Goal: Information Seeking & Learning: Learn about a topic

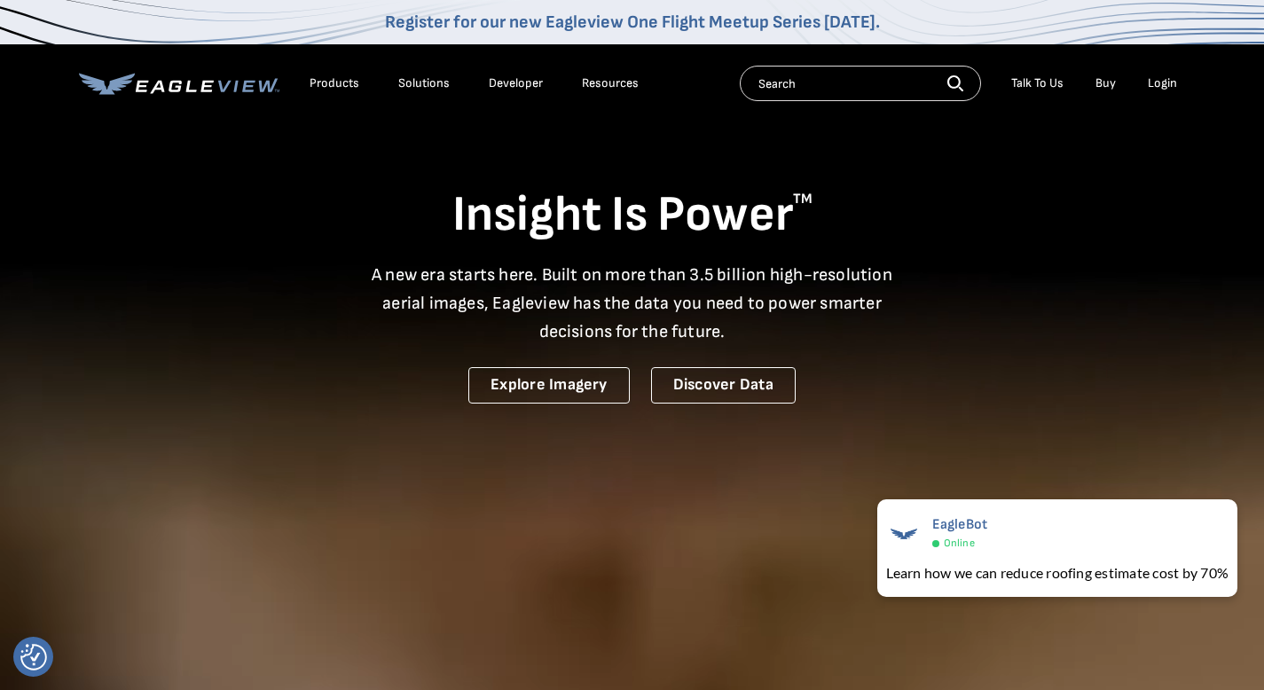
click at [428, 85] on div "Solutions" at bounding box center [423, 83] width 51 height 16
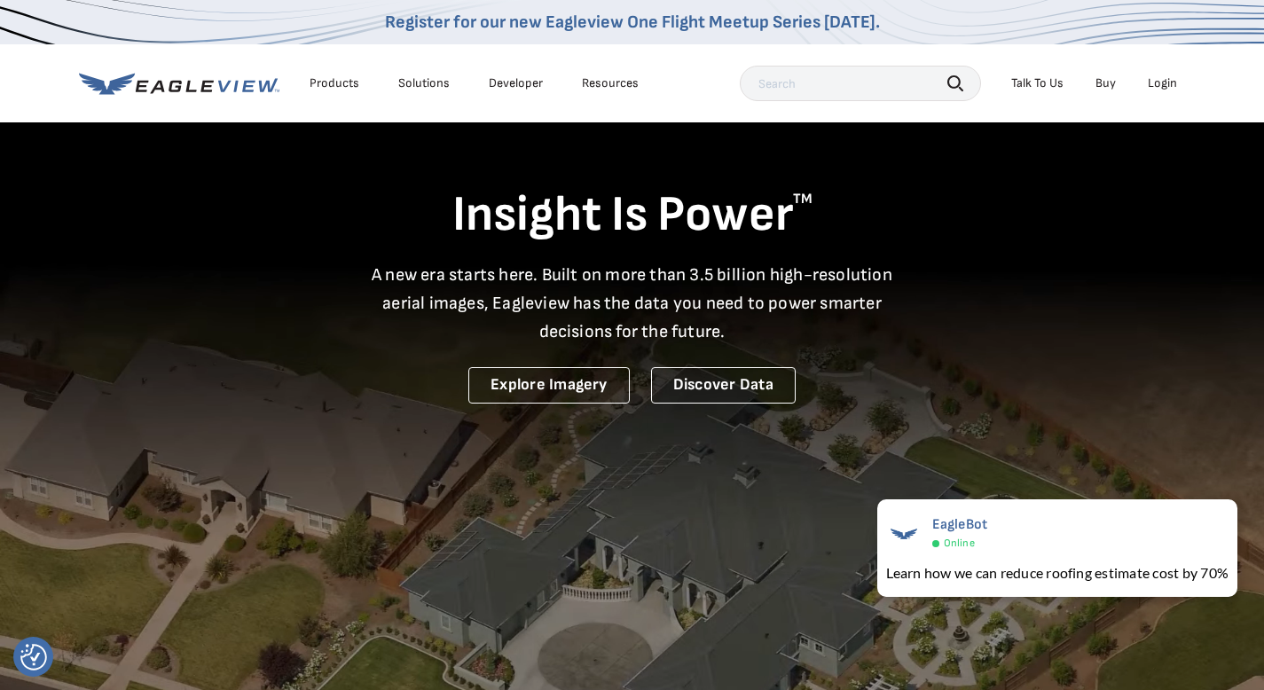
click at [608, 88] on div "Resources" at bounding box center [610, 83] width 57 height 16
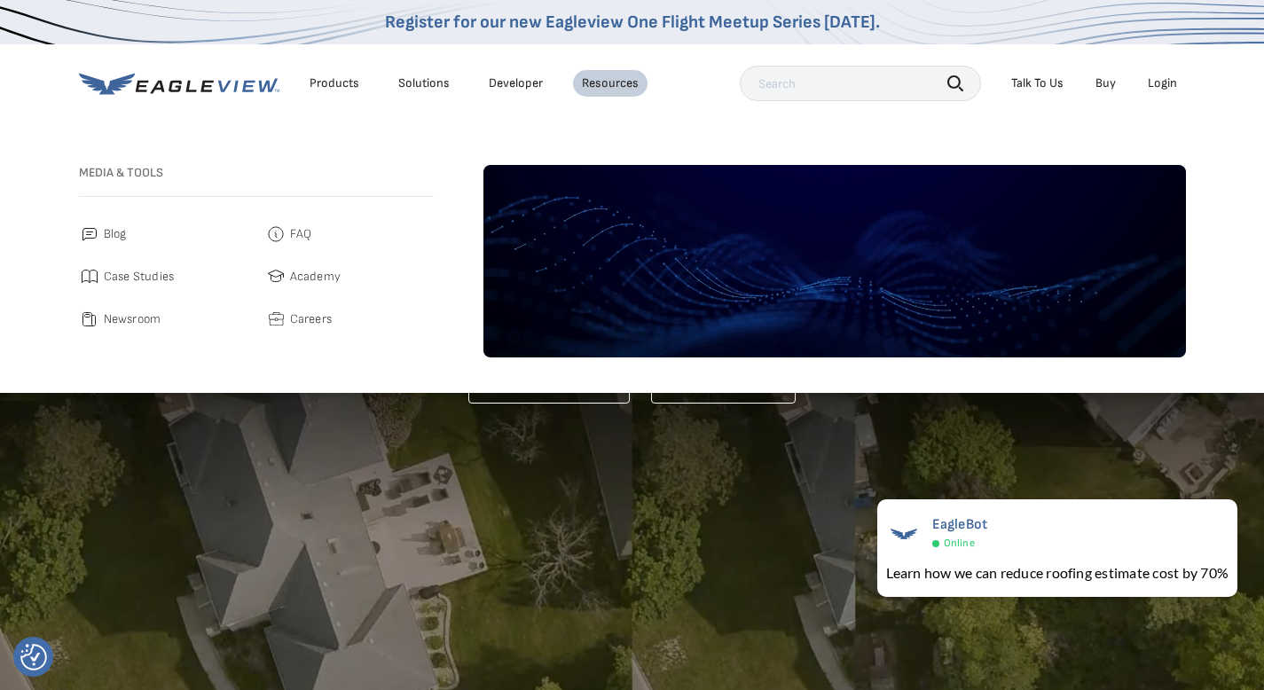
click at [499, 83] on link "Developer" at bounding box center [516, 83] width 54 height 16
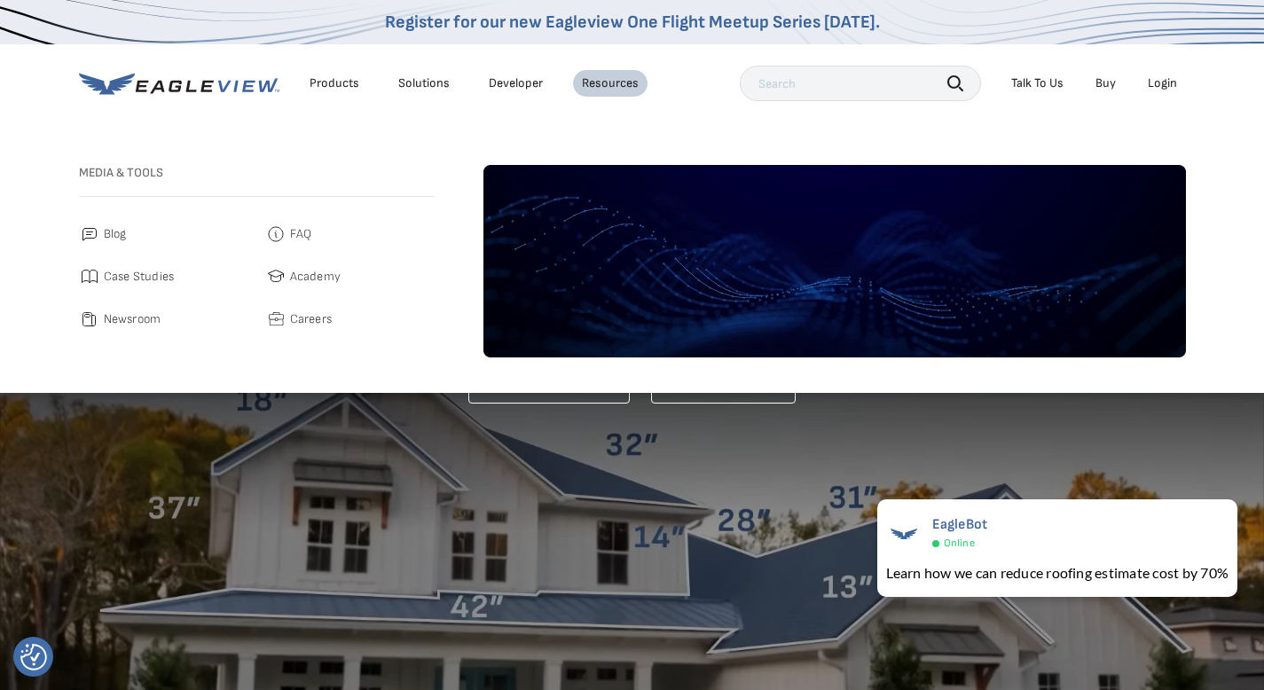
click at [440, 83] on div "Solutions" at bounding box center [423, 83] width 51 height 16
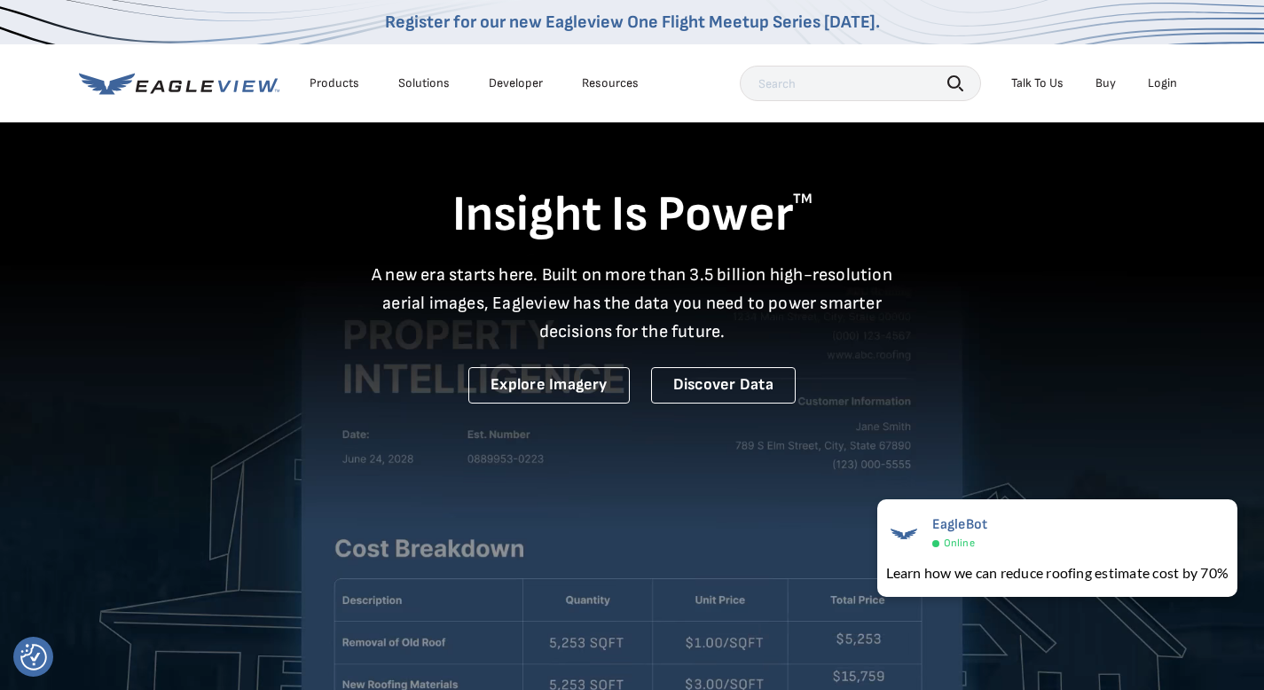
click at [419, 79] on div "Solutions" at bounding box center [423, 83] width 51 height 16
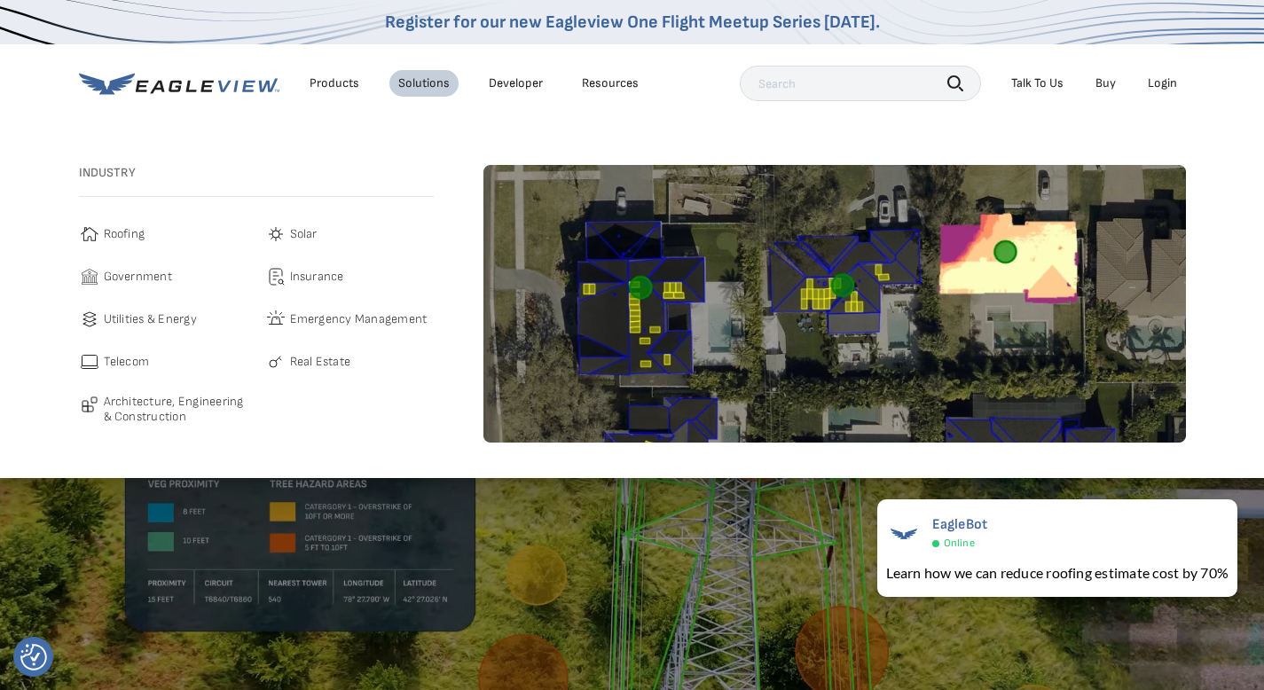
click at [315, 233] on span "Solar" at bounding box center [304, 234] width 28 height 21
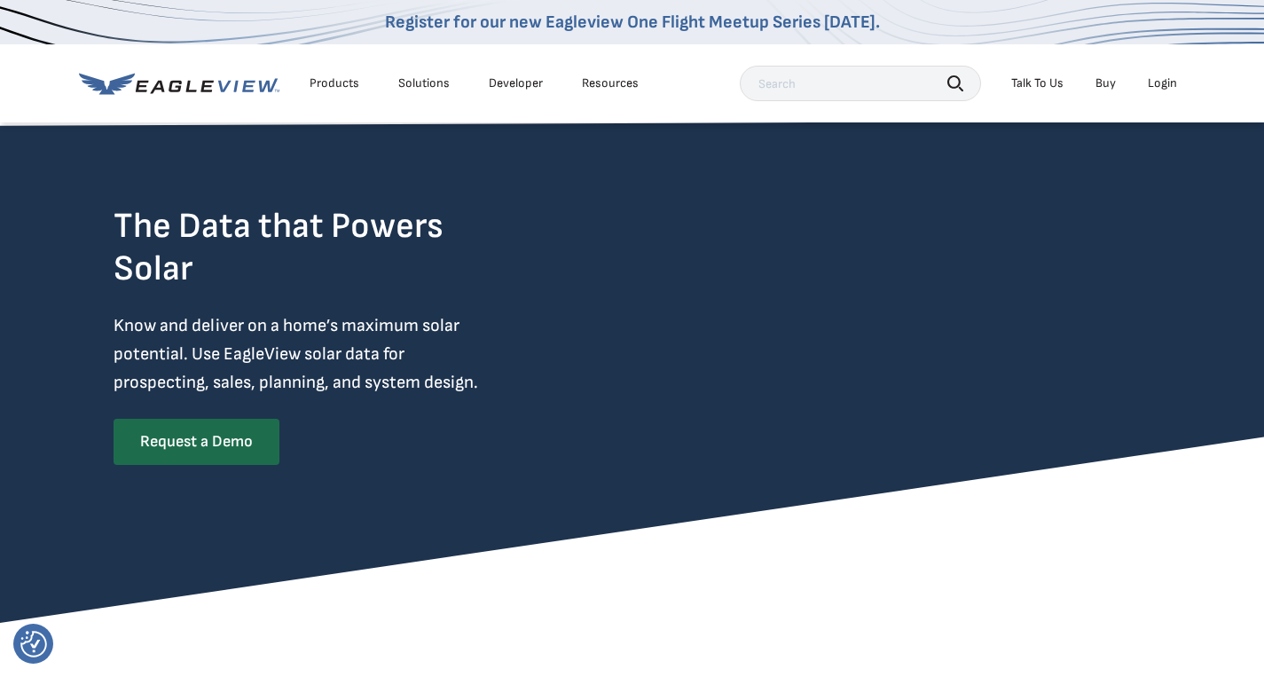
click at [420, 84] on div "Solutions" at bounding box center [423, 83] width 51 height 16
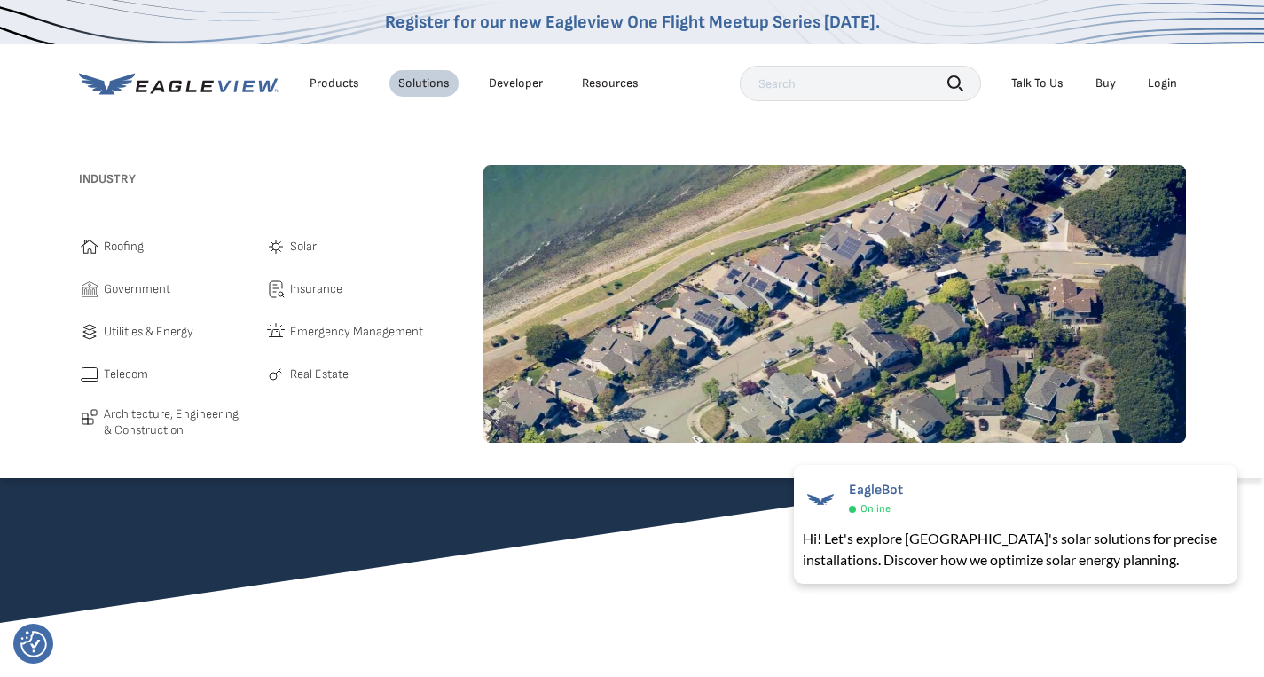
click at [335, 377] on span "Real Estate" at bounding box center [319, 374] width 59 height 21
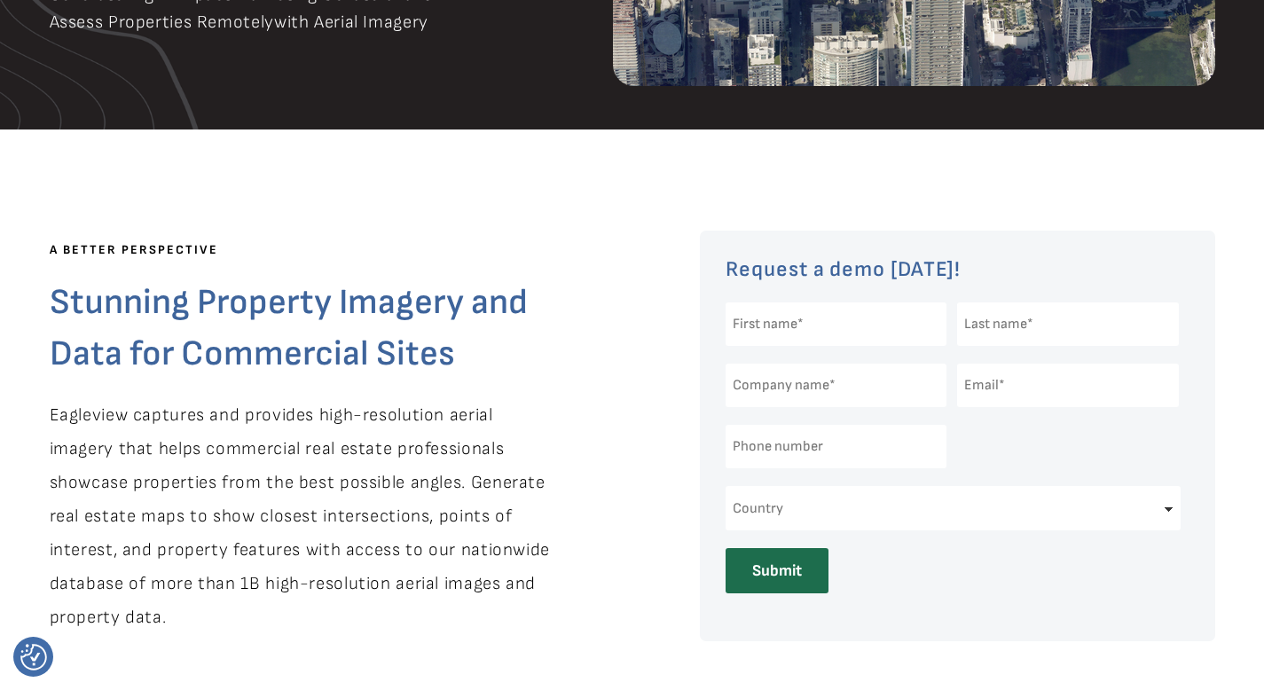
scroll to position [461, 0]
